Goal: Task Accomplishment & Management: Use online tool/utility

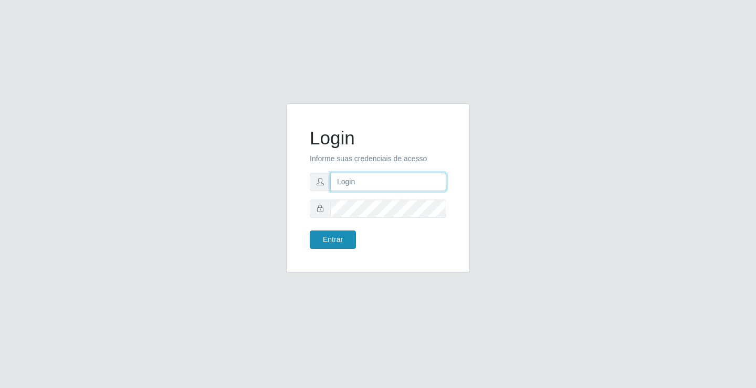
type input "[EMAIL_ADDRESS][DOMAIN_NAME]"
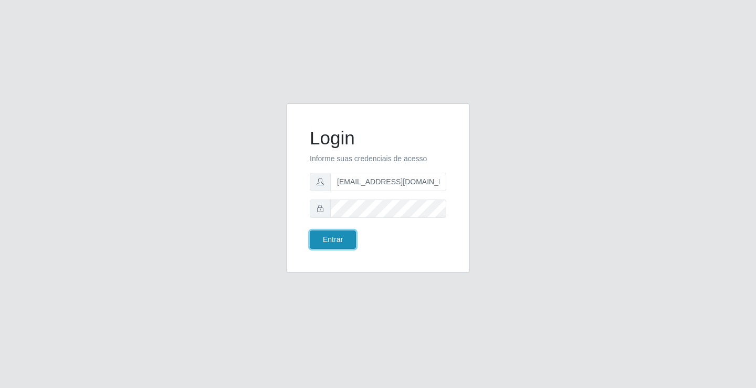
click at [345, 236] on button "Entrar" at bounding box center [333, 239] width 46 height 18
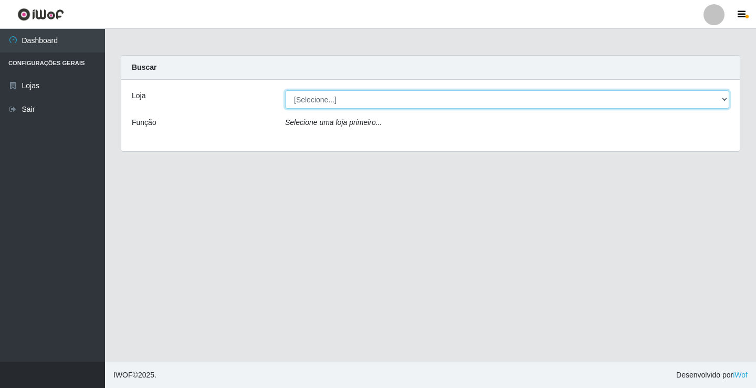
click at [318, 101] on select "[Selecione...] Rede Potiguar 4 - Extremoz" at bounding box center [507, 99] width 444 height 18
select select "78"
click at [285, 90] on select "[Selecione...] Rede Potiguar 4 - Extremoz" at bounding box center [507, 99] width 444 height 18
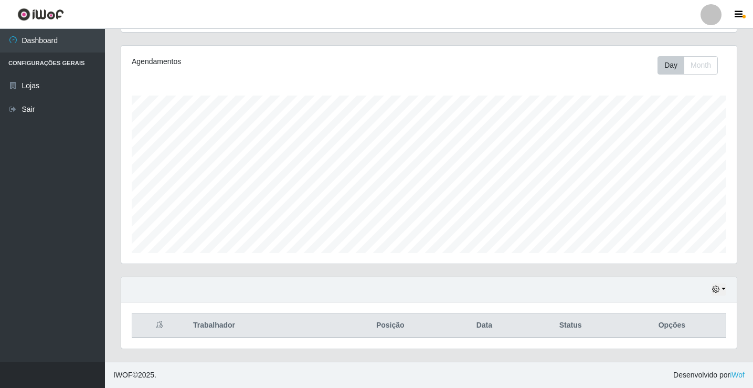
scroll to position [122, 0]
click at [713, 294] on button "button" at bounding box center [719, 289] width 15 height 12
click at [685, 247] on button "1 Semana" at bounding box center [684, 250] width 83 height 22
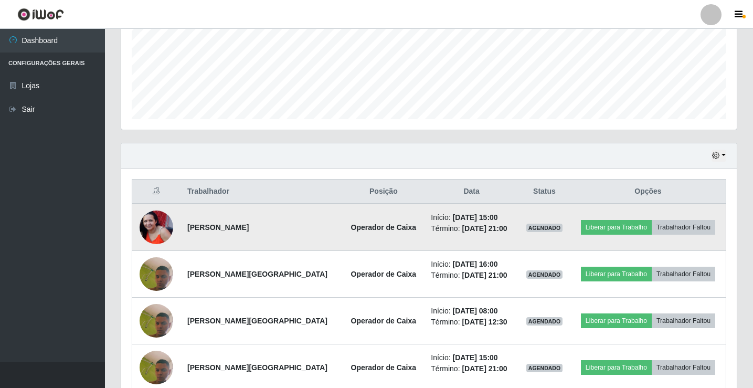
scroll to position [374, 0]
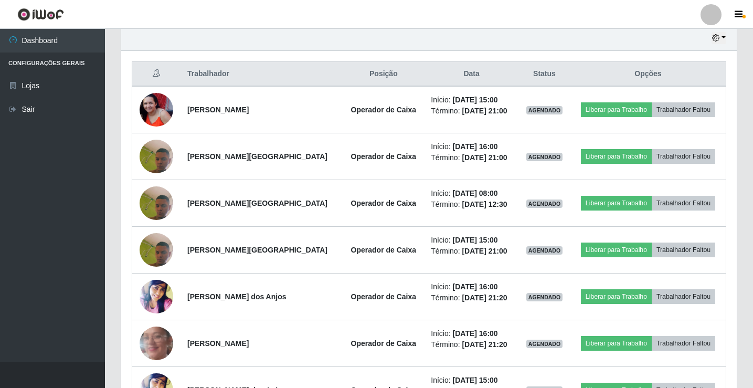
click at [490, 55] on div "Trabalhador Posição Data Status Opções [PERSON_NAME] Operador de Caixa Início: …" at bounding box center [429, 331] width 616 height 560
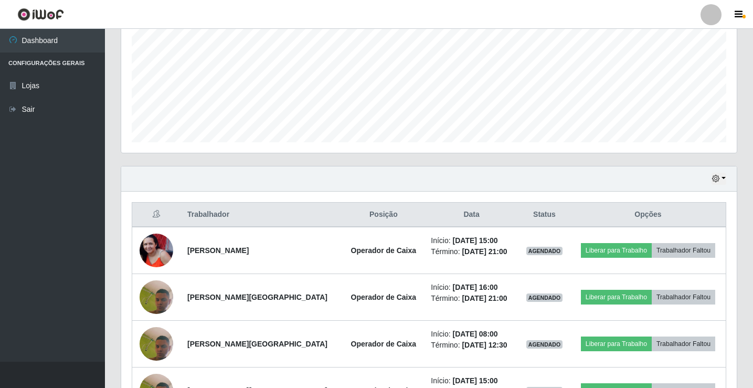
scroll to position [216, 0]
